Goal: Obtain resource: Download file/media

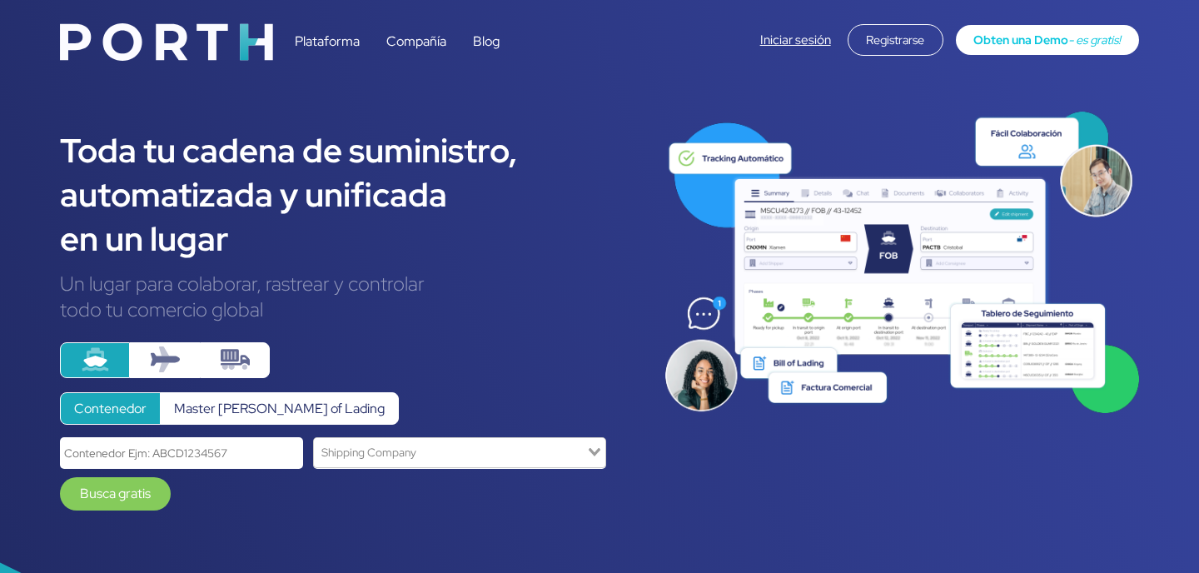
click at [793, 16] on div "Plataforma Compañía Blog Iniciar sesión Registrarse Obten una Demo - es gratis!" at bounding box center [600, 37] width 1106 height 55
click at [788, 44] on link "Iniciar sesión" at bounding box center [795, 40] width 71 height 17
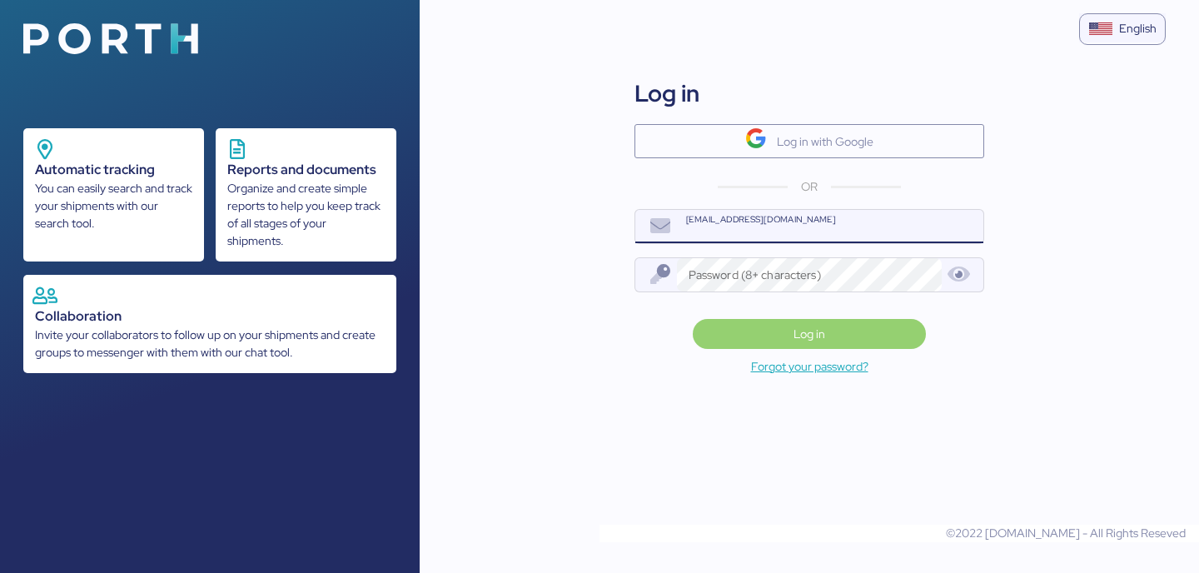
type input "[EMAIL_ADDRESS][DOMAIN_NAME]"
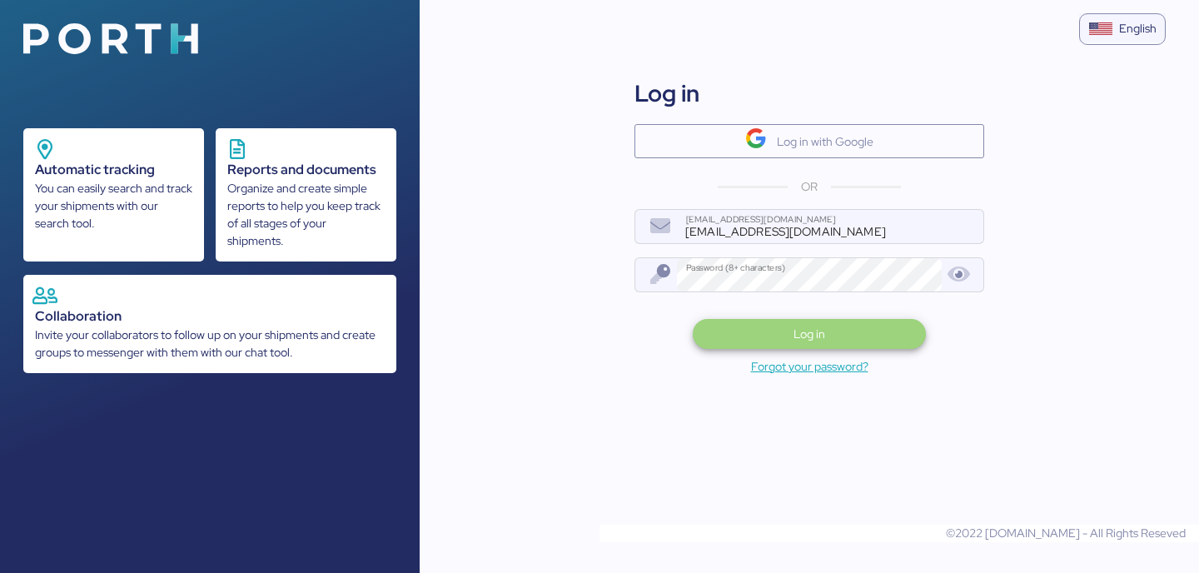
click at [853, 331] on span "Log in" at bounding box center [809, 333] width 207 height 23
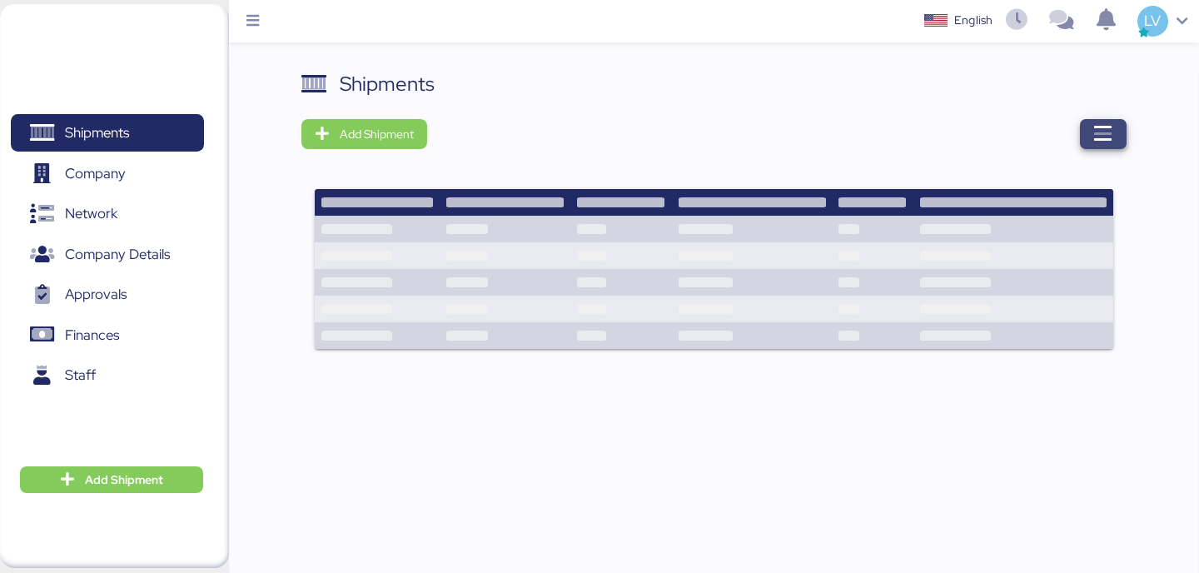
click at [1099, 137] on icon "button" at bounding box center [1103, 134] width 20 height 20
click at [1085, 132] on span "button" at bounding box center [1103, 134] width 47 height 30
click at [1125, 148] on div at bounding box center [782, 134] width 687 height 30
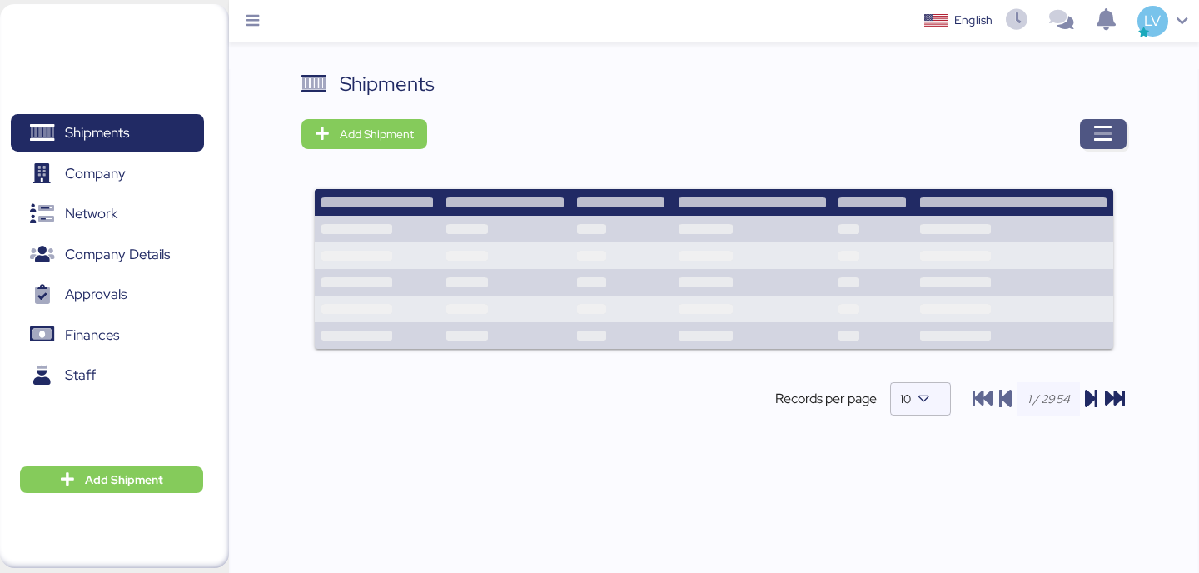
click at [1093, 125] on icon "button" at bounding box center [1103, 134] width 20 height 20
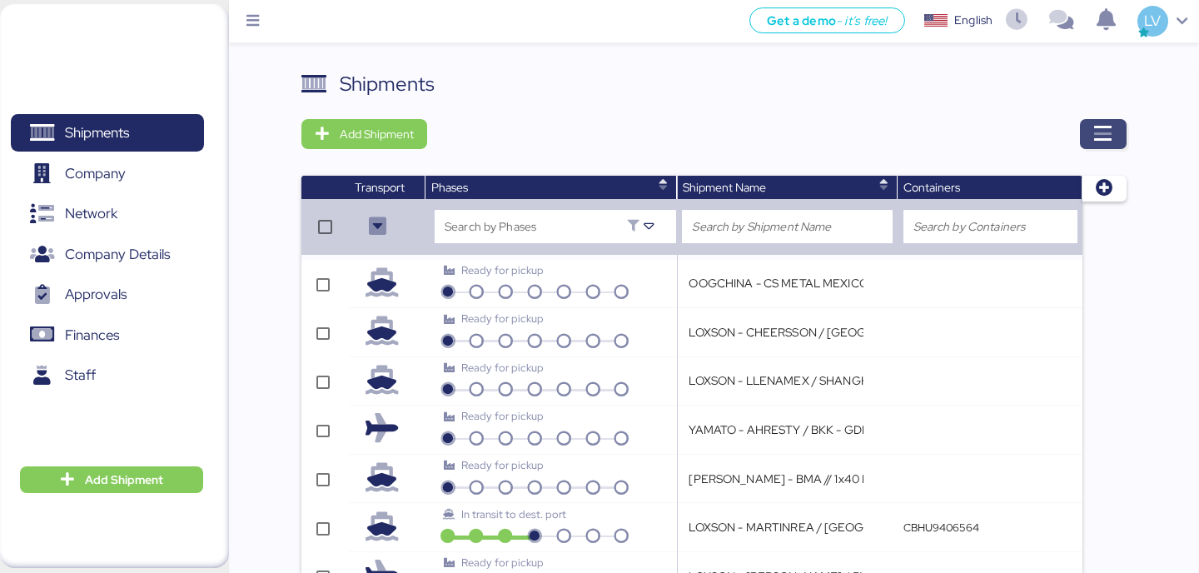
click at [1105, 140] on icon "button" at bounding box center [1103, 134] width 20 height 20
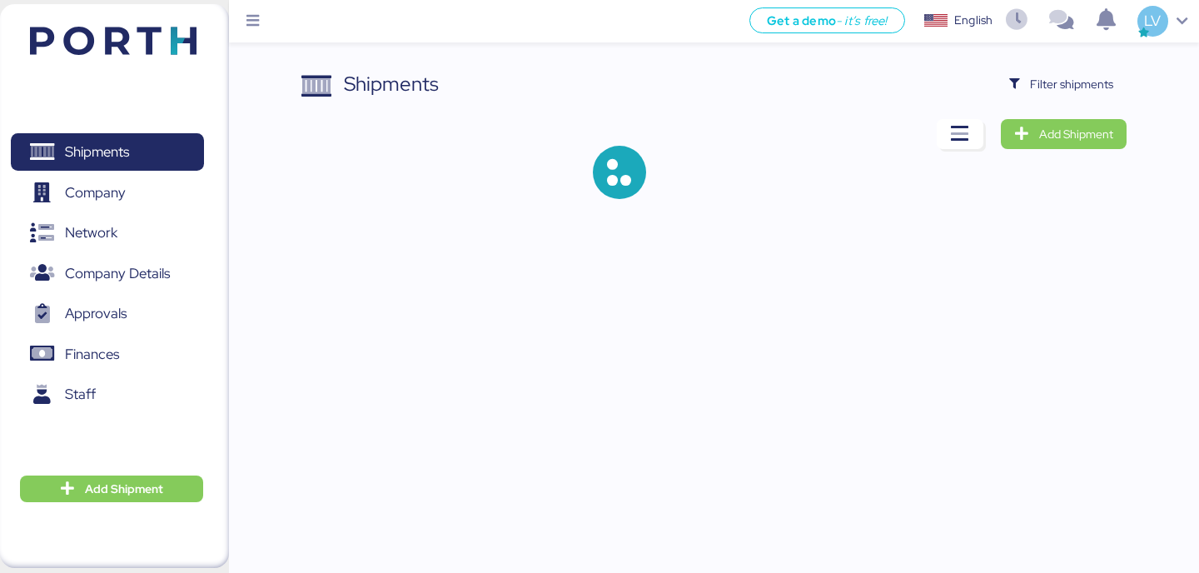
click at [1097, 67] on div "Shipments Filter shipments Add Shipment" at bounding box center [599, 113] width 1199 height 226
click at [1090, 81] on span "Filter shipments" at bounding box center [1071, 84] width 83 height 20
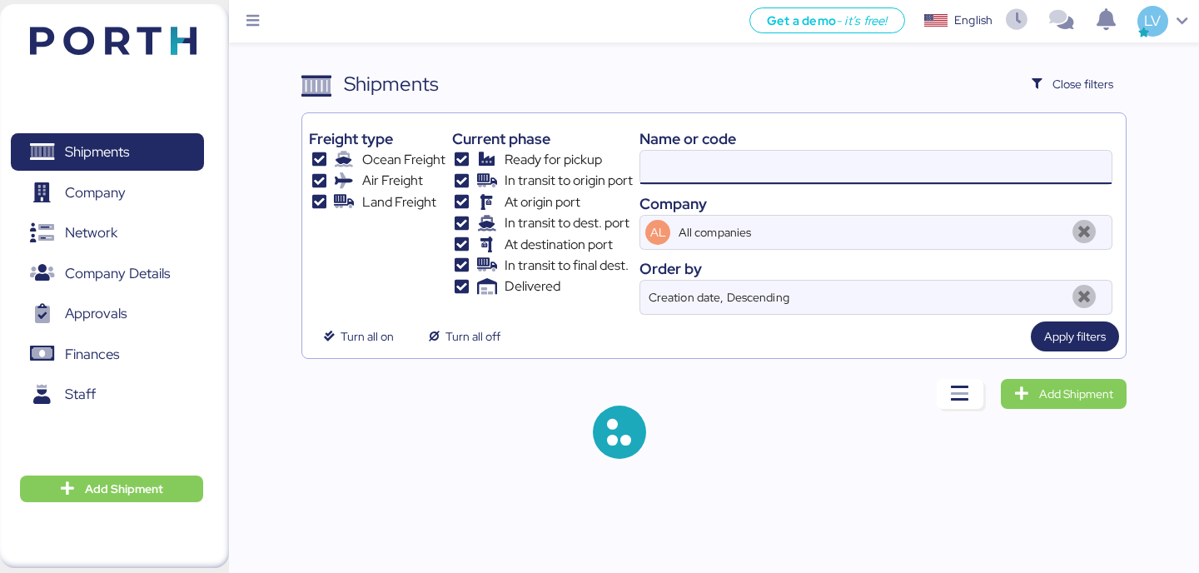
click at [959, 168] on input at bounding box center [875, 167] width 471 height 33
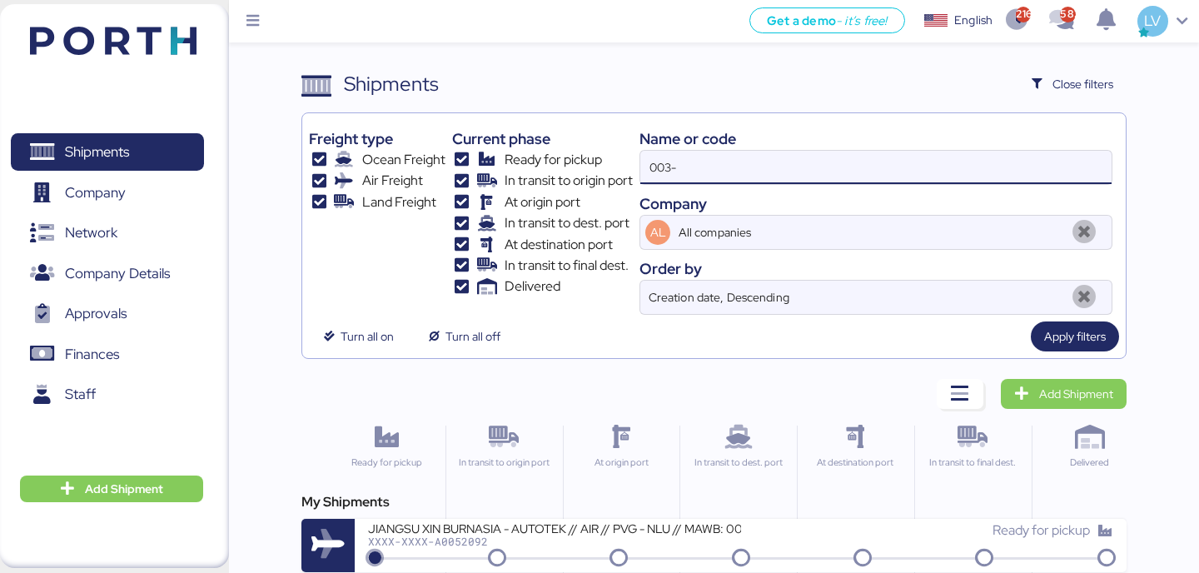
click at [754, 173] on input "003-" at bounding box center [875, 167] width 471 height 33
type input "a0052092"
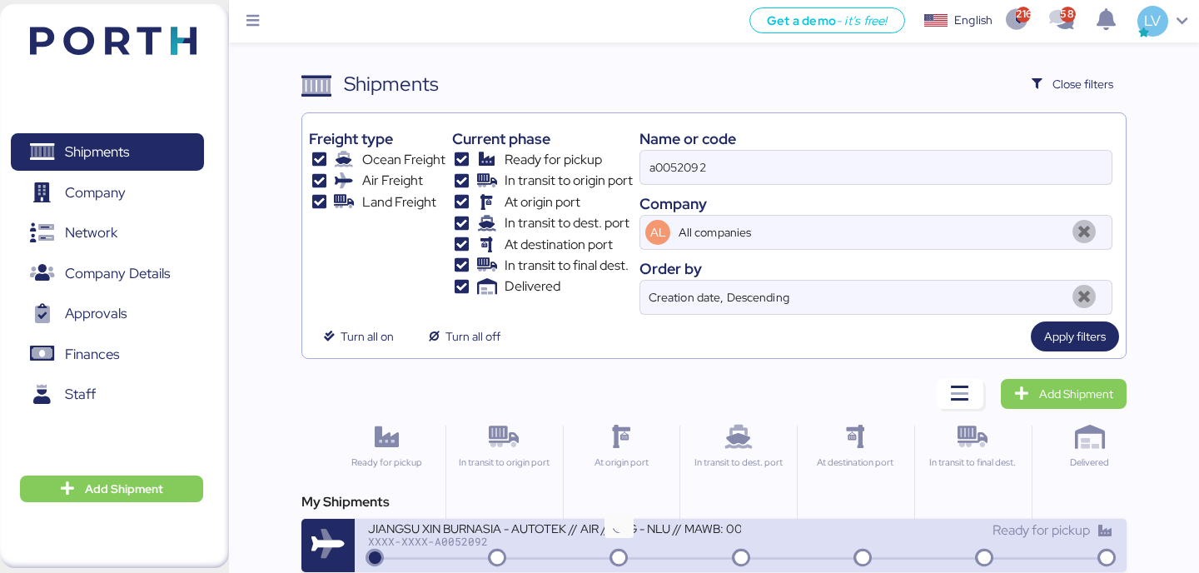
click at [637, 568] on div "JIANGSU XIN BURNASIA - AUTOTEK // AIR // PVG - NLU // MAWB: 003-30556610 - HAWB…" at bounding box center [740, 545] width 771 height 53
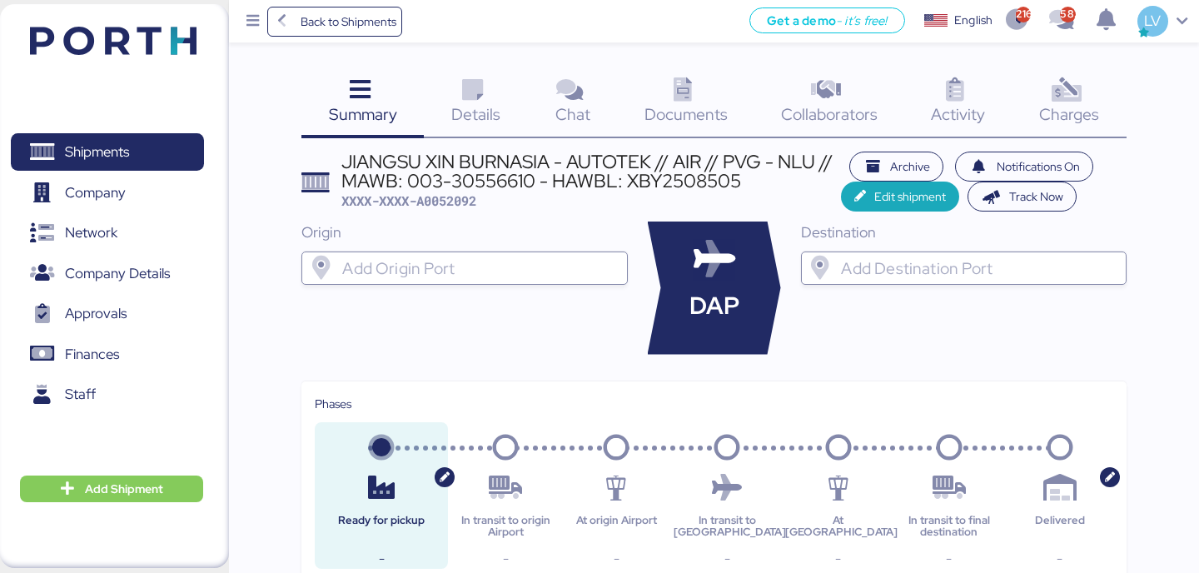
click at [692, 123] on span "Documents" at bounding box center [686, 114] width 83 height 22
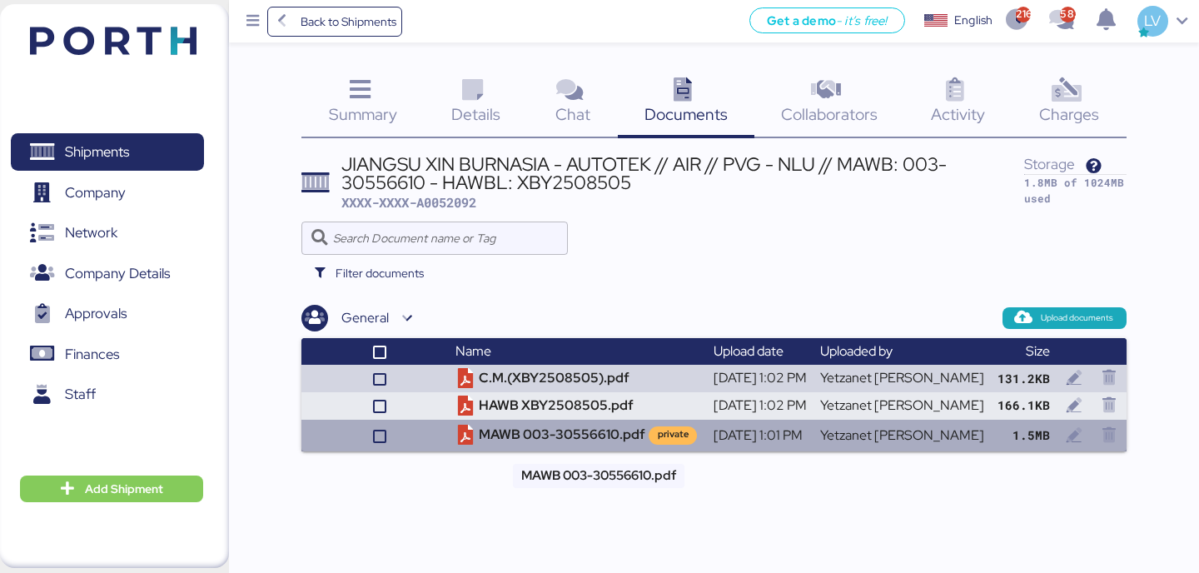
click at [600, 436] on td "MAWB 003-30556610.pdf private" at bounding box center [577, 436] width 257 height 32
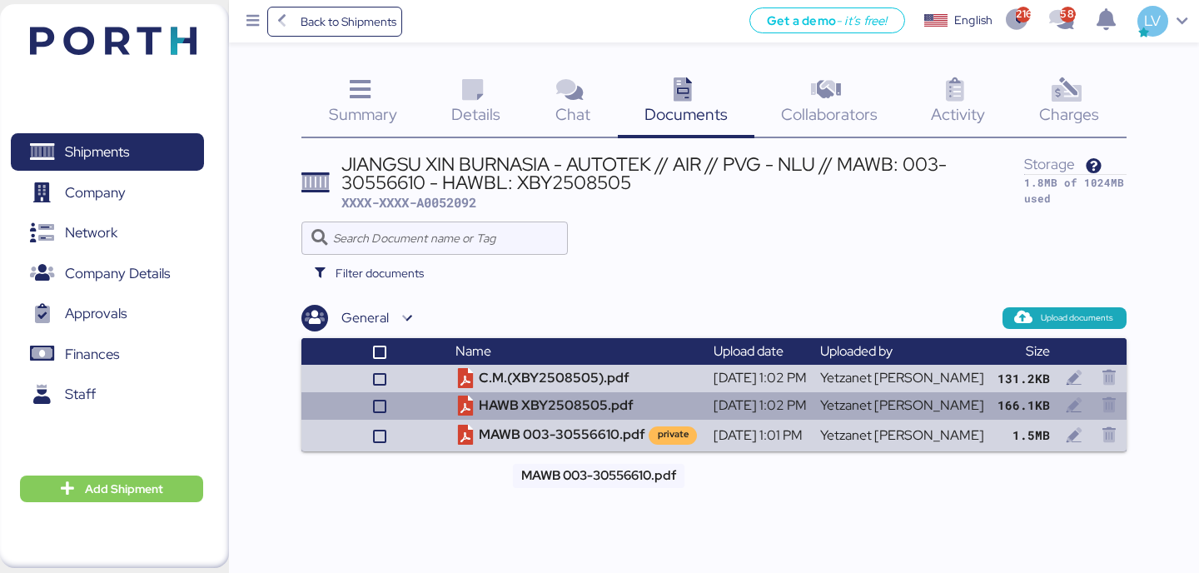
drag, startPoint x: 601, startPoint y: 429, endPoint x: 595, endPoint y: 407, distance: 22.7
click at [595, 407] on tbody "C.M.(XBY2508505).pdf [DATE] 1:02 PM Yetzanet [PERSON_NAME] 131.2KB HAWB XBY2508…" at bounding box center [713, 408] width 824 height 87
click at [595, 407] on td "HAWB XBY2508505.pdf" at bounding box center [577, 405] width 257 height 27
